Goal: Task Accomplishment & Management: Manage account settings

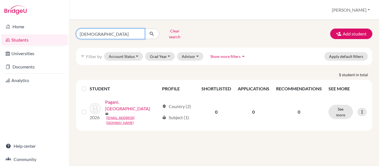
drag, startPoint x: 96, startPoint y: 32, endPoint x: 0, endPoint y: 32, distance: 95.5
click at [0, 32] on div "Home Students Universities Documents Analytics Help center Community Students o…" at bounding box center [189, 83] width 379 height 166
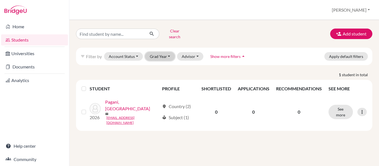
click at [167, 54] on button "Grad Year" at bounding box center [160, 56] width 30 height 9
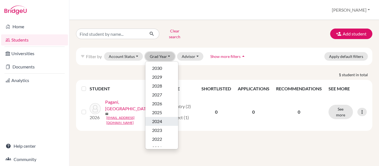
scroll to position [28, 0]
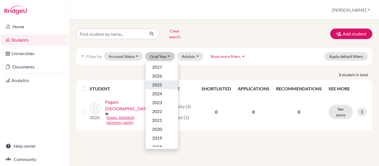
click at [161, 82] on span "2025" at bounding box center [157, 85] width 10 height 7
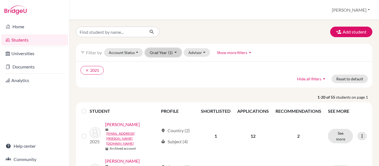
click at [173, 54] on button "Grad Year (1)" at bounding box center [163, 52] width 37 height 9
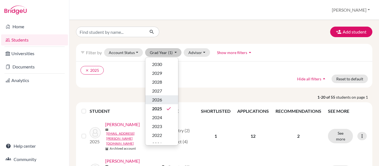
click at [164, 102] on div "2026" at bounding box center [161, 100] width 19 height 7
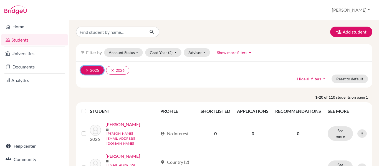
click at [84, 70] on button "clear 2025" at bounding box center [92, 70] width 23 height 9
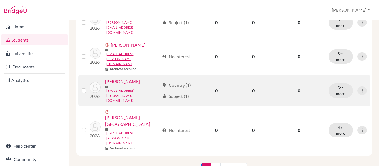
scroll to position [694, 0]
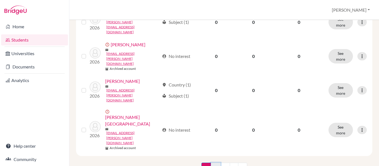
click at [215, 164] on link "2" at bounding box center [216, 168] width 10 height 11
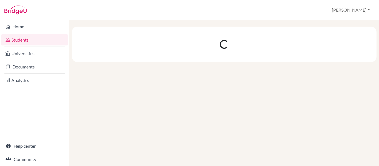
scroll to position [0, 0]
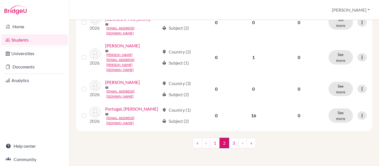
scroll to position [722, 0]
click at [230, 144] on link "3" at bounding box center [234, 143] width 10 height 11
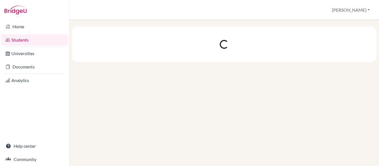
scroll to position [0, 0]
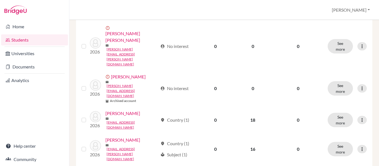
scroll to position [364, 0]
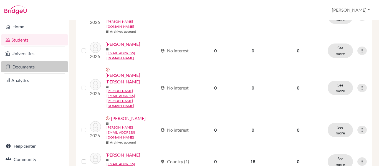
click at [19, 65] on link "Documents" at bounding box center [34, 66] width 67 height 11
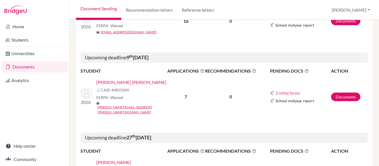
scroll to position [389, 0]
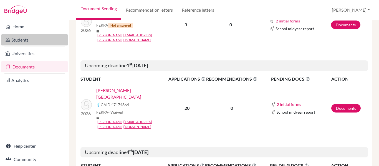
click at [19, 41] on link "Students" at bounding box center [34, 39] width 67 height 11
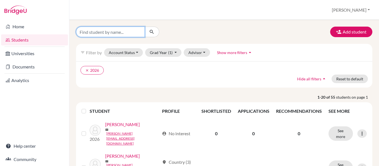
click at [112, 33] on input "Find student by name..." at bounding box center [110, 32] width 69 height 11
type input "skaf"
click button "submit" at bounding box center [152, 32] width 15 height 11
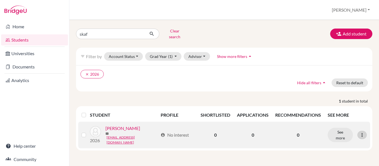
click at [360, 137] on icon at bounding box center [363, 135] width 6 height 6
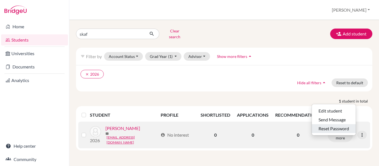
click at [341, 125] on button "Reset Password" at bounding box center [334, 128] width 44 height 9
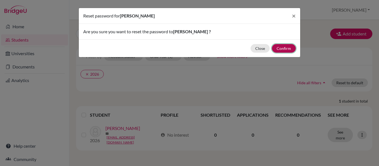
click at [285, 49] on button "Confirm" at bounding box center [284, 48] width 24 height 9
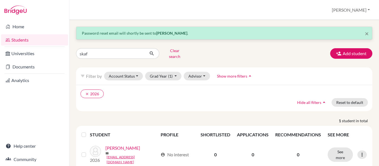
scroll to position [23, 0]
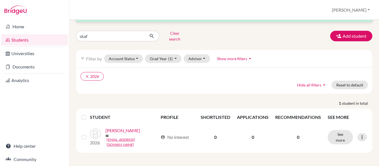
click at [19, 40] on link "Students" at bounding box center [34, 39] width 67 height 11
